Goal: Check status

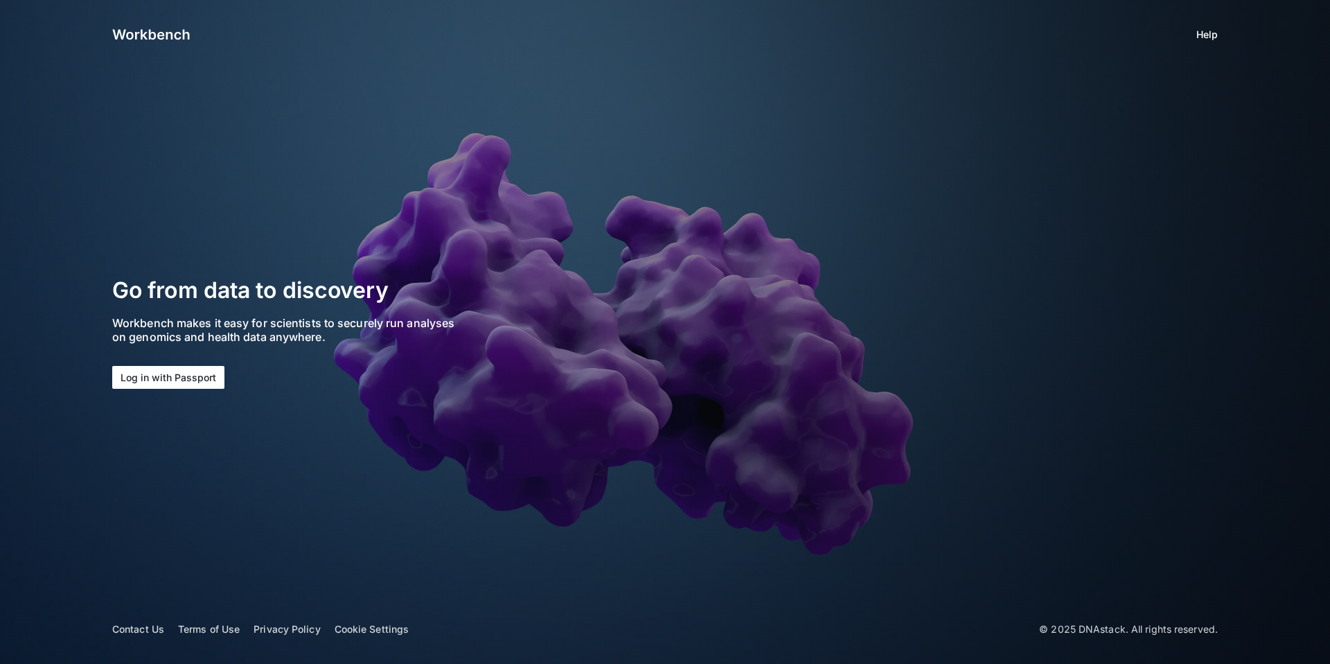
click at [172, 376] on button "Log in with Passport" at bounding box center [168, 377] width 112 height 23
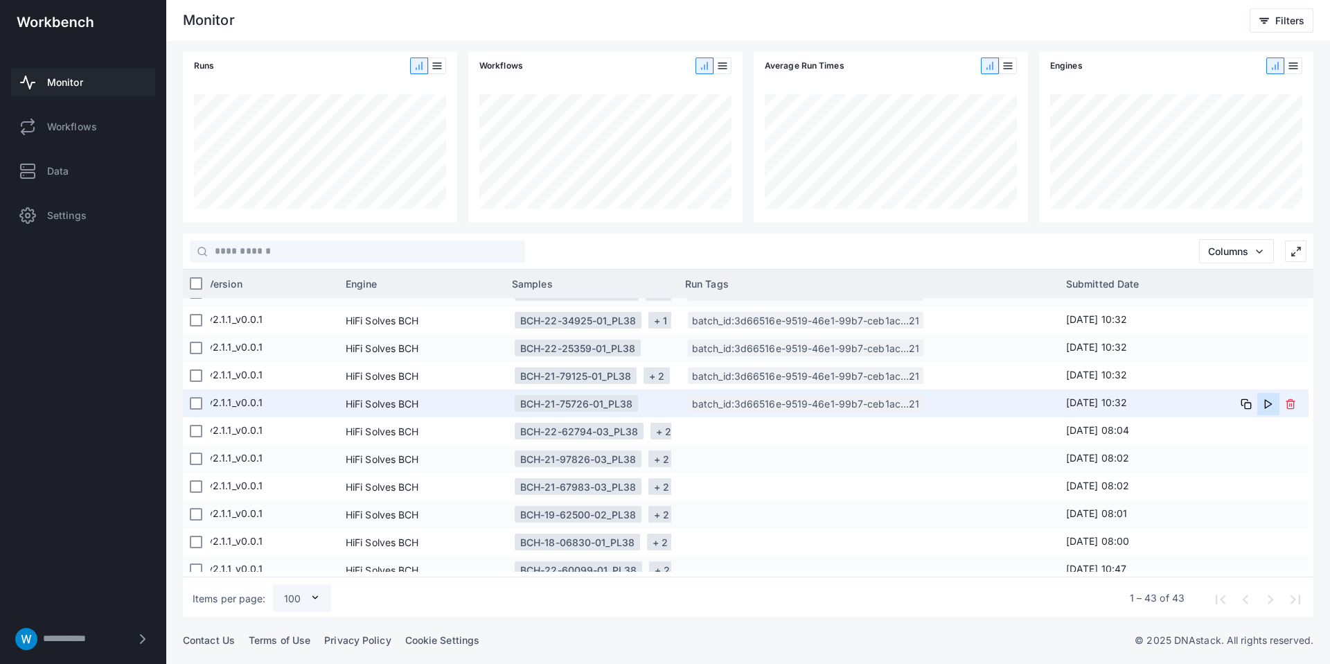
click at [1264, 400] on icon at bounding box center [1268, 403] width 11 height 11
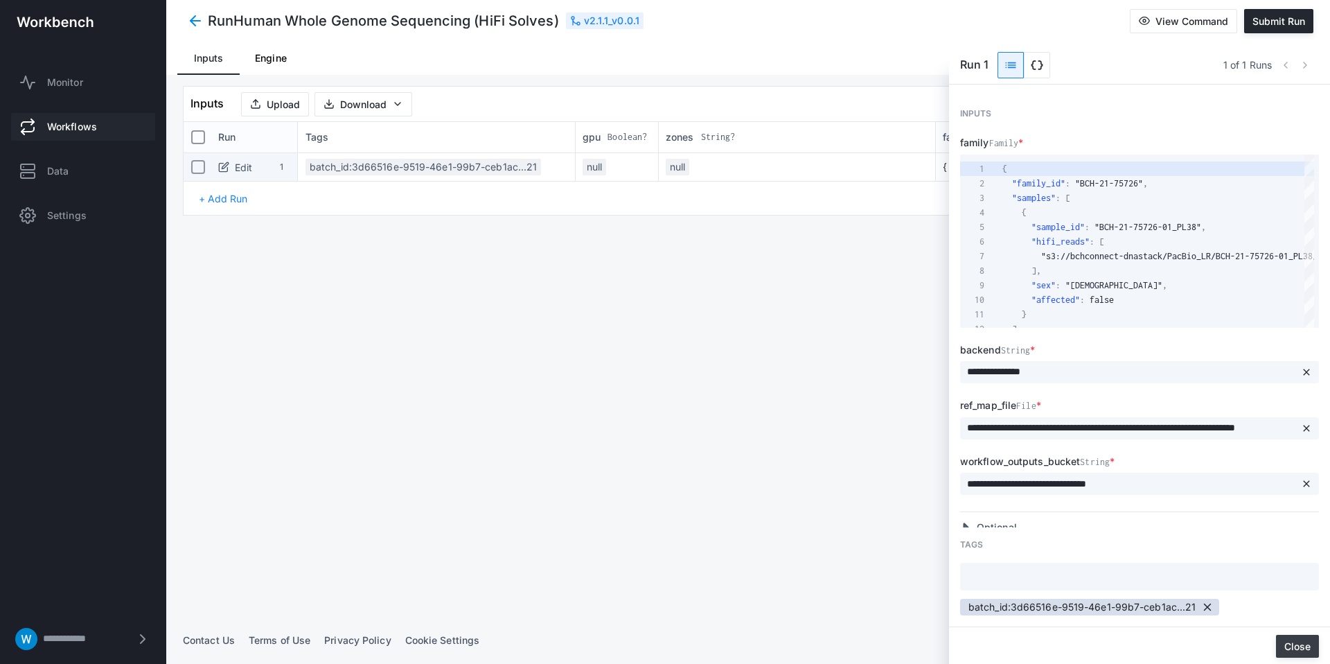
click at [1296, 640] on button "Close" at bounding box center [1297, 646] width 43 height 23
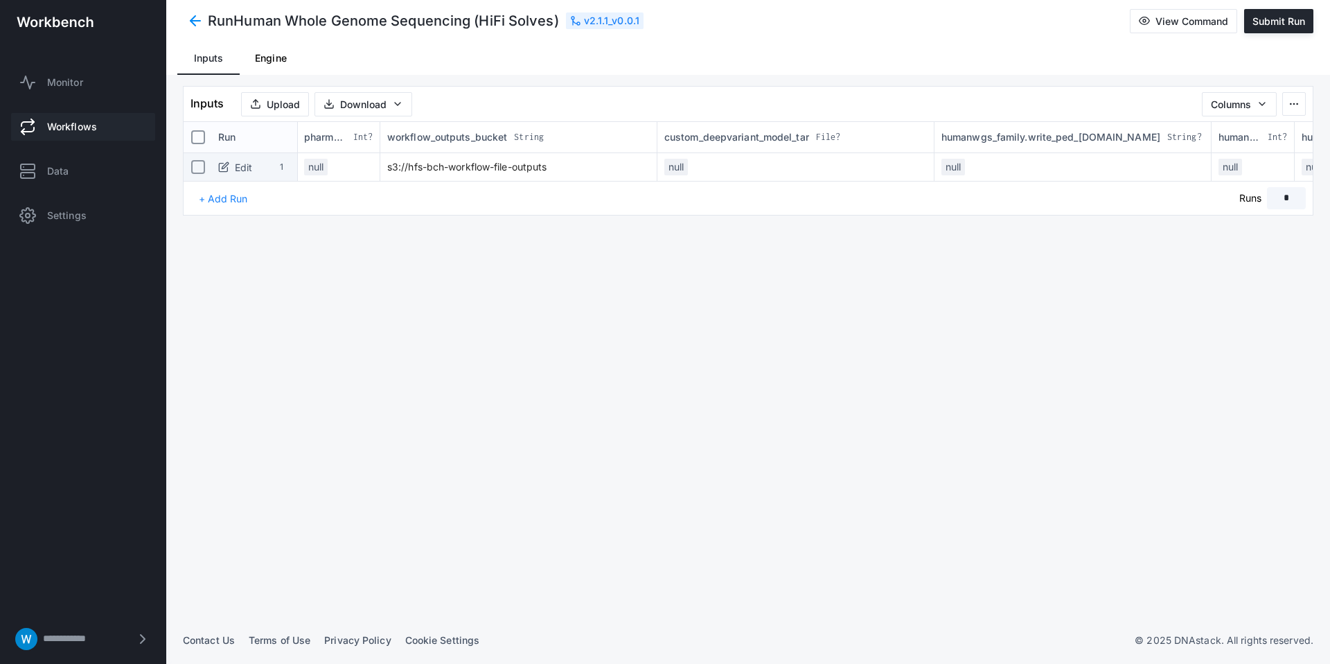
click at [189, 21] on span at bounding box center [195, 20] width 25 height 25
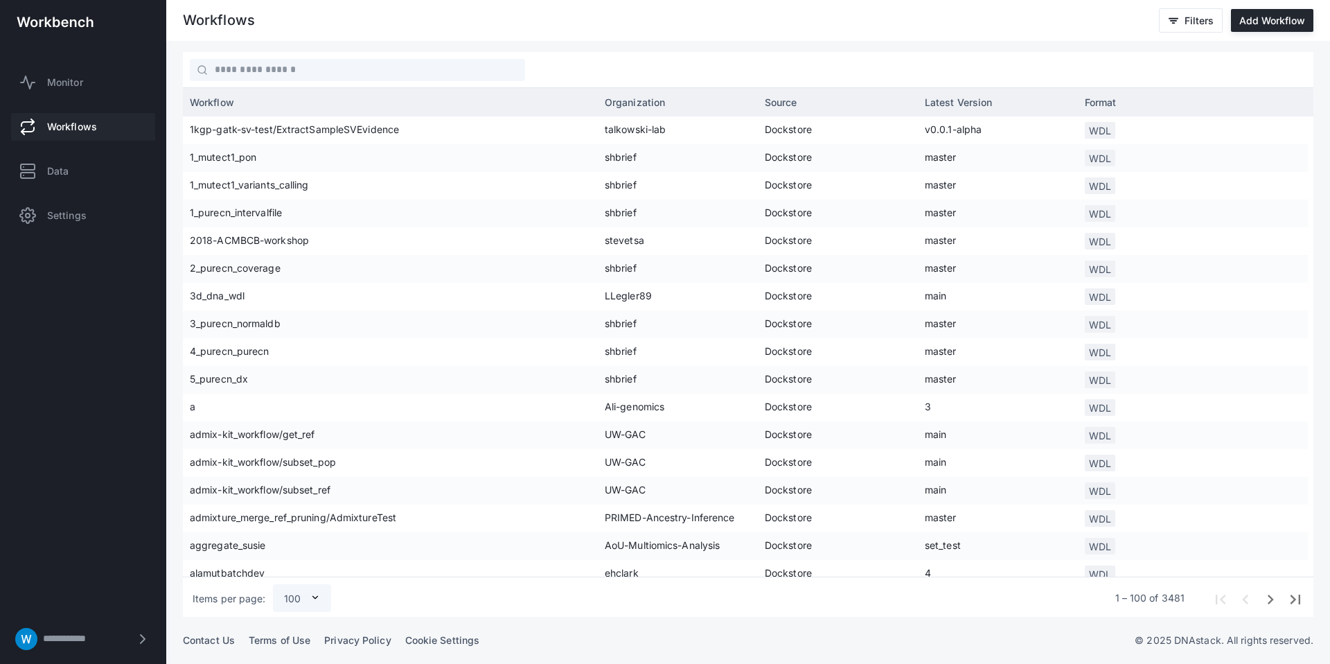
click at [83, 122] on span "Workflows" at bounding box center [72, 127] width 50 height 14
click at [81, 74] on link "Monitor" at bounding box center [83, 83] width 144 height 28
